Goal: Information Seeking & Learning: Learn about a topic

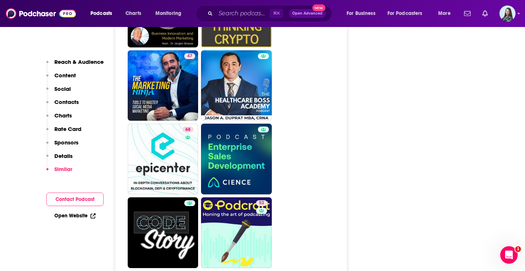
scroll to position [2614, 0]
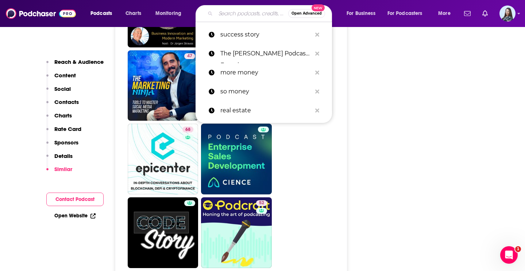
click at [248, 12] on input "Search podcasts, credits, & more..." at bounding box center [252, 14] width 73 height 12
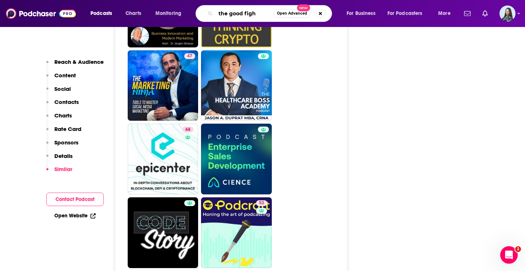
type input "the good fight"
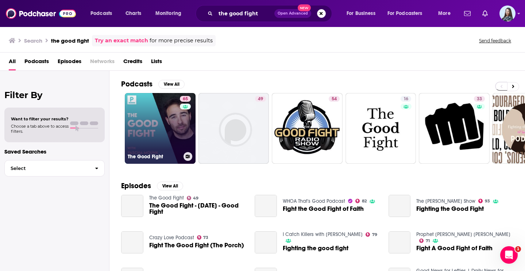
click at [161, 121] on link "65 The Good Fight" at bounding box center [160, 128] width 71 height 71
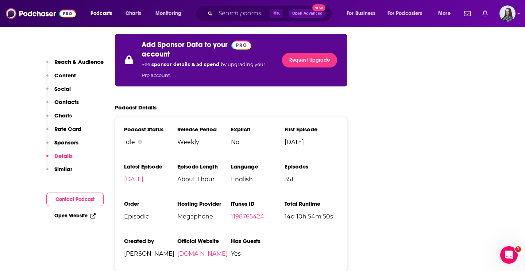
scroll to position [1345, 0]
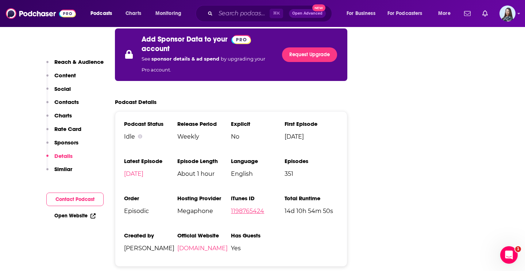
click at [257, 208] on link "1198765424" at bounding box center [247, 211] width 33 height 7
